Goal: Task Accomplishment & Management: Complete application form

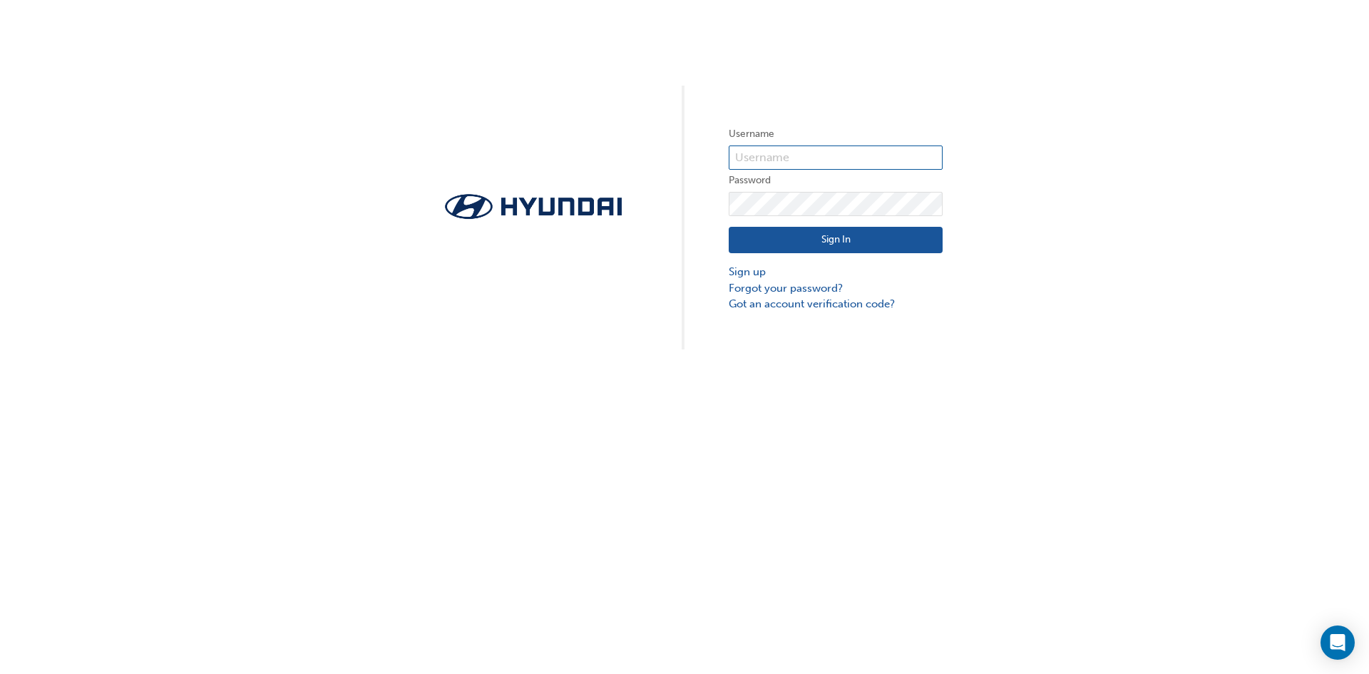
click at [801, 157] on input "text" at bounding box center [836, 157] width 214 height 24
type input "[EMAIL_ADDRESS][DOMAIN_NAME]"
click button "Sign In" at bounding box center [836, 240] width 214 height 27
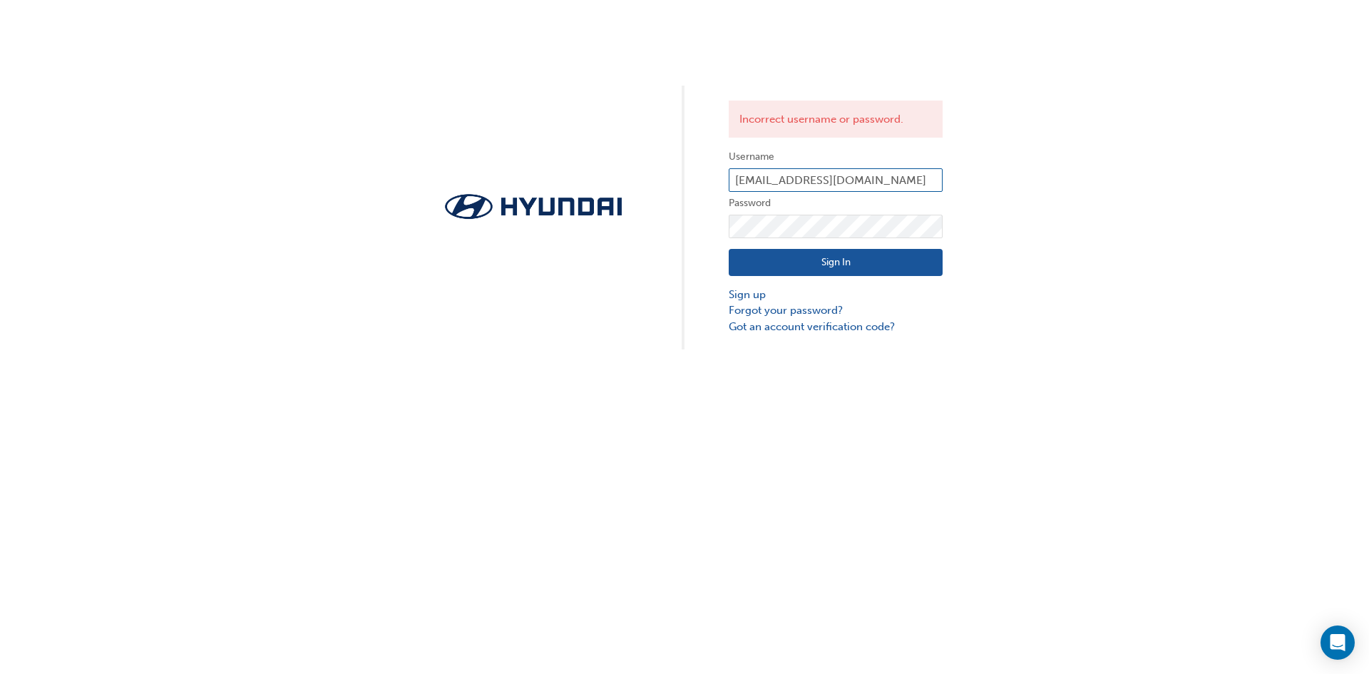
click at [884, 176] on input "[EMAIL_ADDRESS][DOMAIN_NAME]" at bounding box center [836, 180] width 214 height 24
drag, startPoint x: 921, startPoint y: 178, endPoint x: 441, endPoint y: 178, distance: 480.6
click at [460, 178] on div "Incorrect username or password. Username [EMAIL_ADDRESS][DOMAIN_NAME] Password …" at bounding box center [684, 174] width 1369 height 349
type input "31071au"
click button "Sign In" at bounding box center [836, 262] width 214 height 27
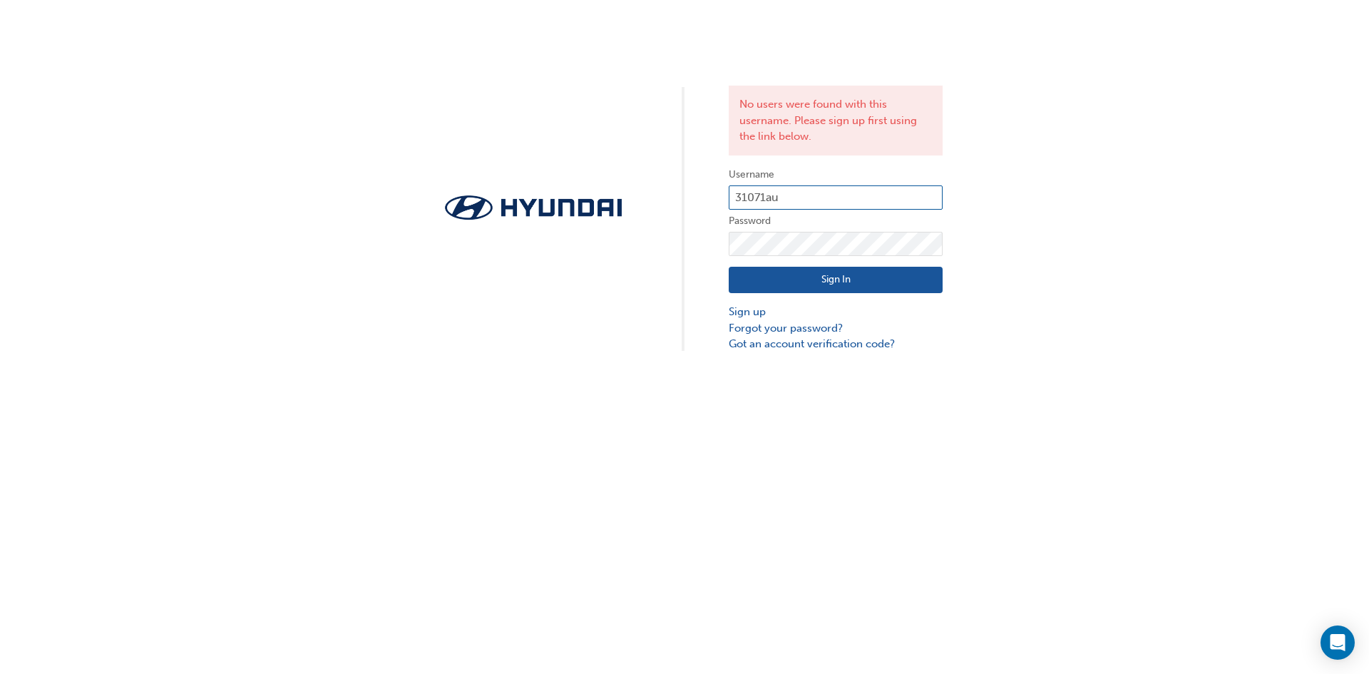
click at [772, 194] on input "31071au" at bounding box center [836, 197] width 214 height 24
click at [785, 195] on input "31071au" at bounding box center [836, 197] width 214 height 24
type input "31071"
click button "Sign In" at bounding box center [836, 280] width 214 height 27
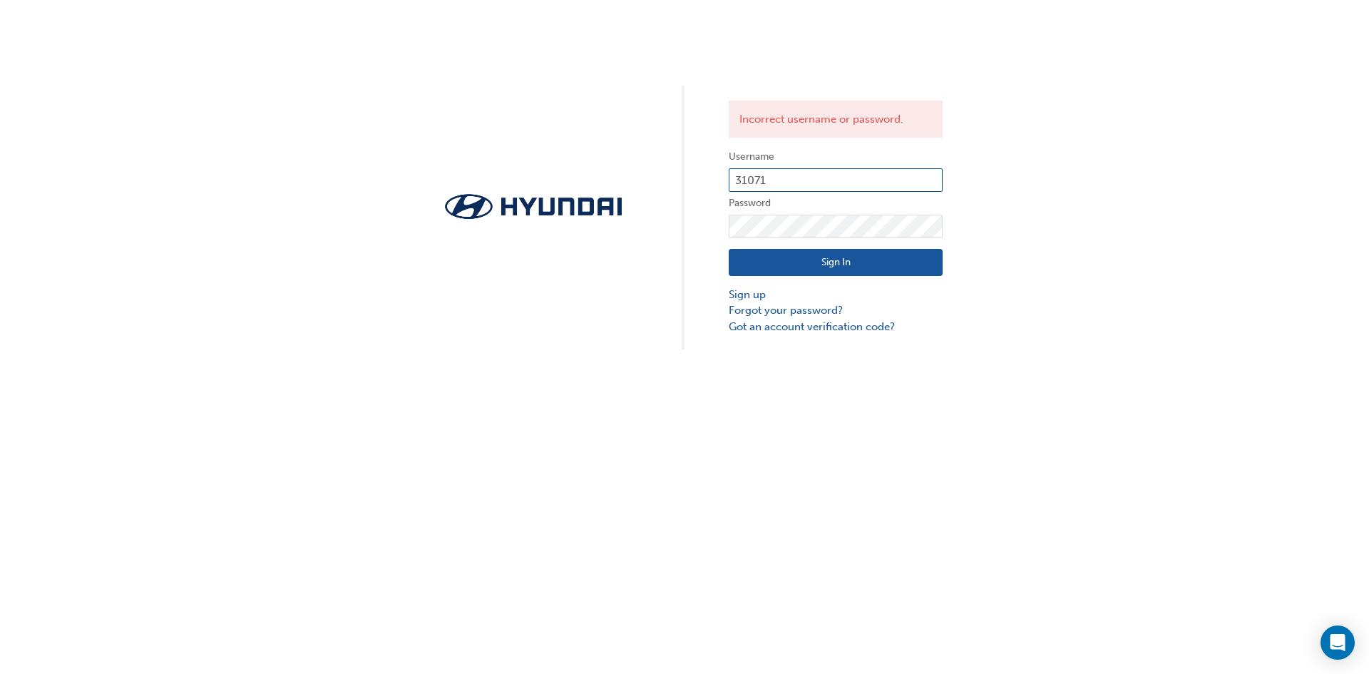
drag, startPoint x: 798, startPoint y: 185, endPoint x: 24, endPoint y: 184, distance: 773.7
click at [286, 184] on div "Incorrect username or password. Username 31071 Password Sign In Sign up Forgot …" at bounding box center [684, 174] width 1369 height 349
type input "[EMAIL_ADDRESS][DOMAIN_NAME]"
click at [0, 130] on div "Incorrect username or password. Username [EMAIL_ADDRESS][DOMAIN_NAME] Password …" at bounding box center [684, 174] width 1369 height 349
click button "Sign In" at bounding box center [836, 262] width 214 height 27
